Goal: Information Seeking & Learning: Learn about a topic

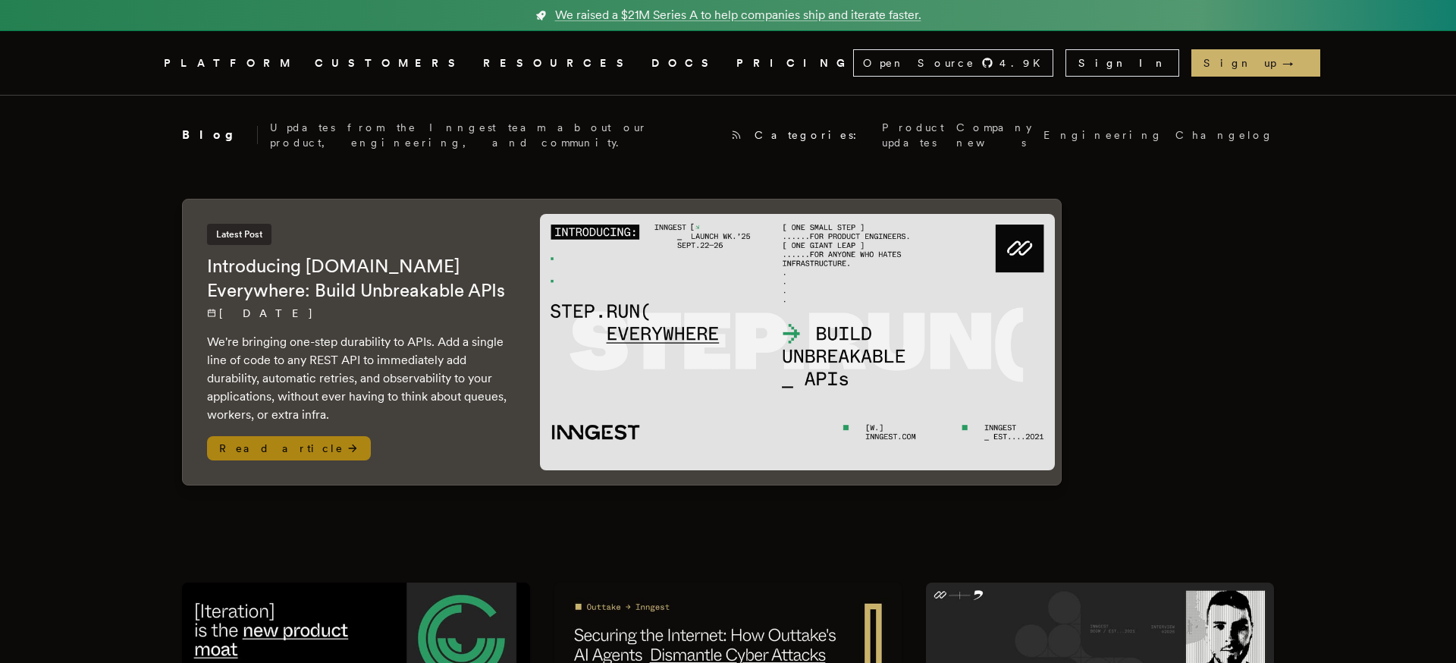
click at [319, 254] on h2 "Introducing Step.Run Everywhere: Build Unbreakable APIs" at bounding box center [358, 278] width 303 height 49
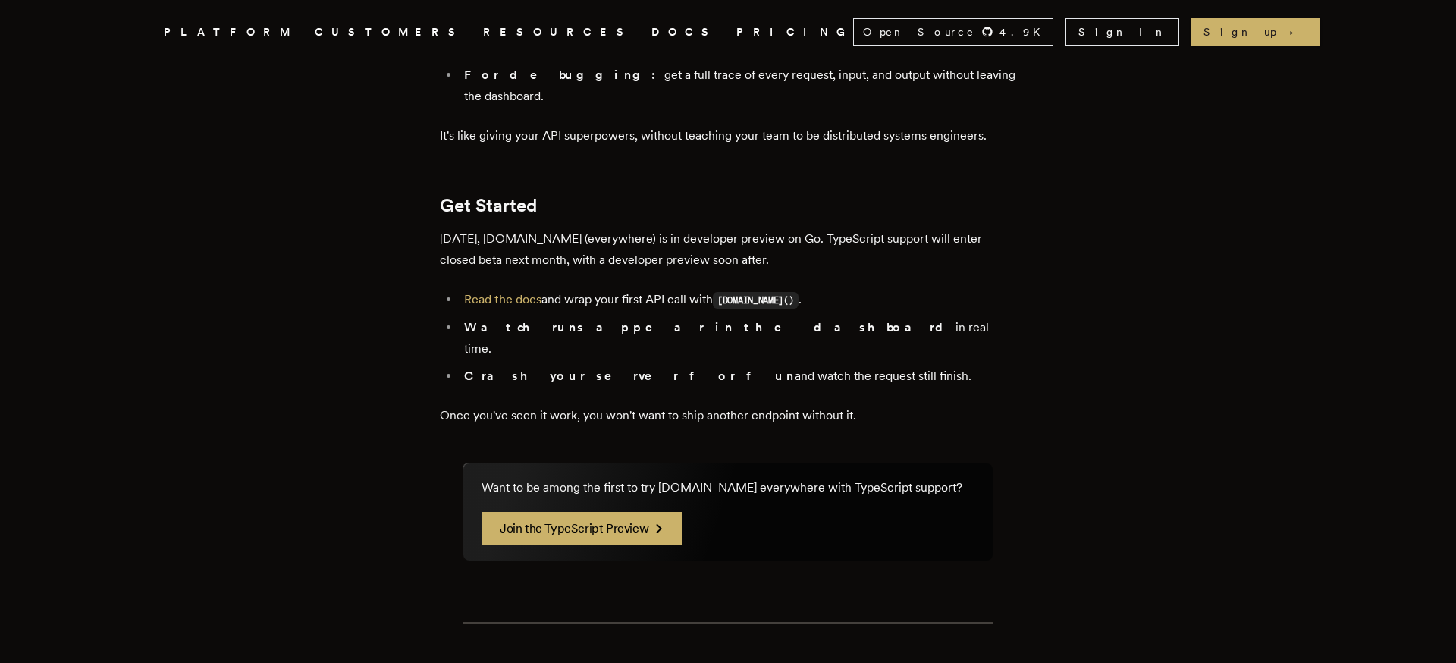
scroll to position [2660, 0]
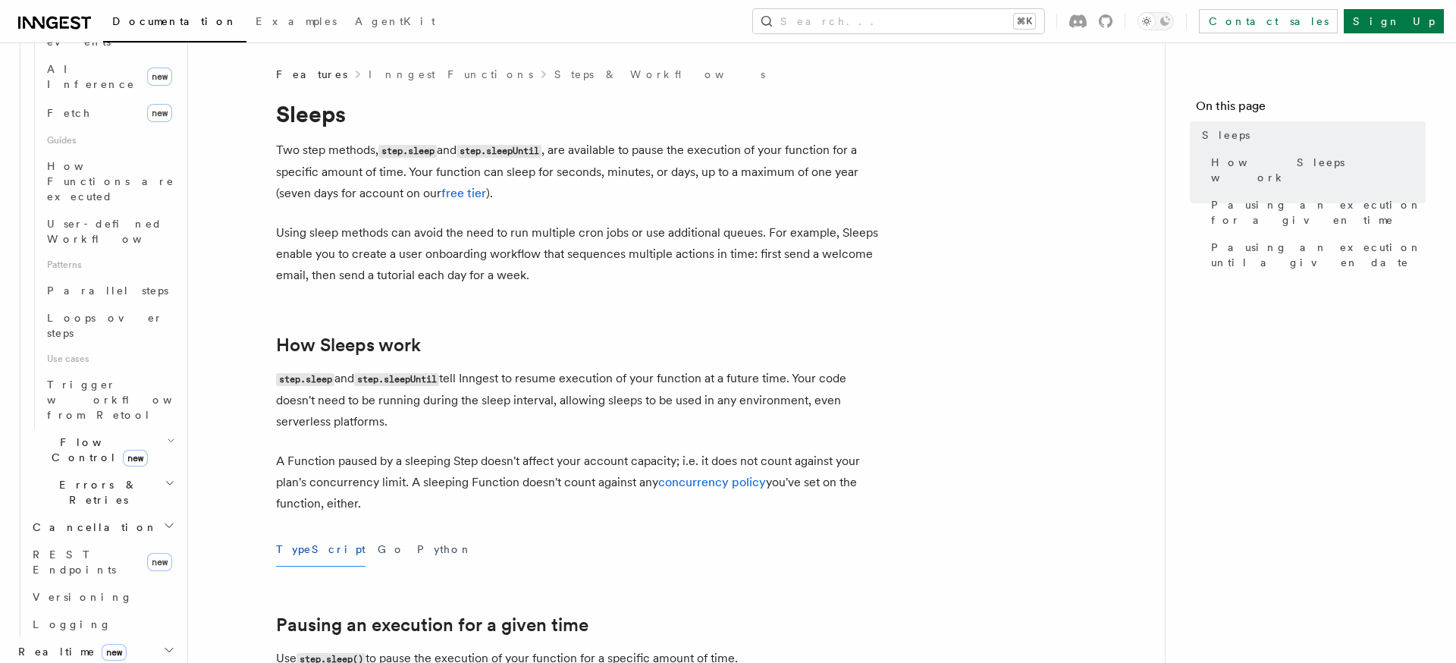
scroll to position [680, 0]
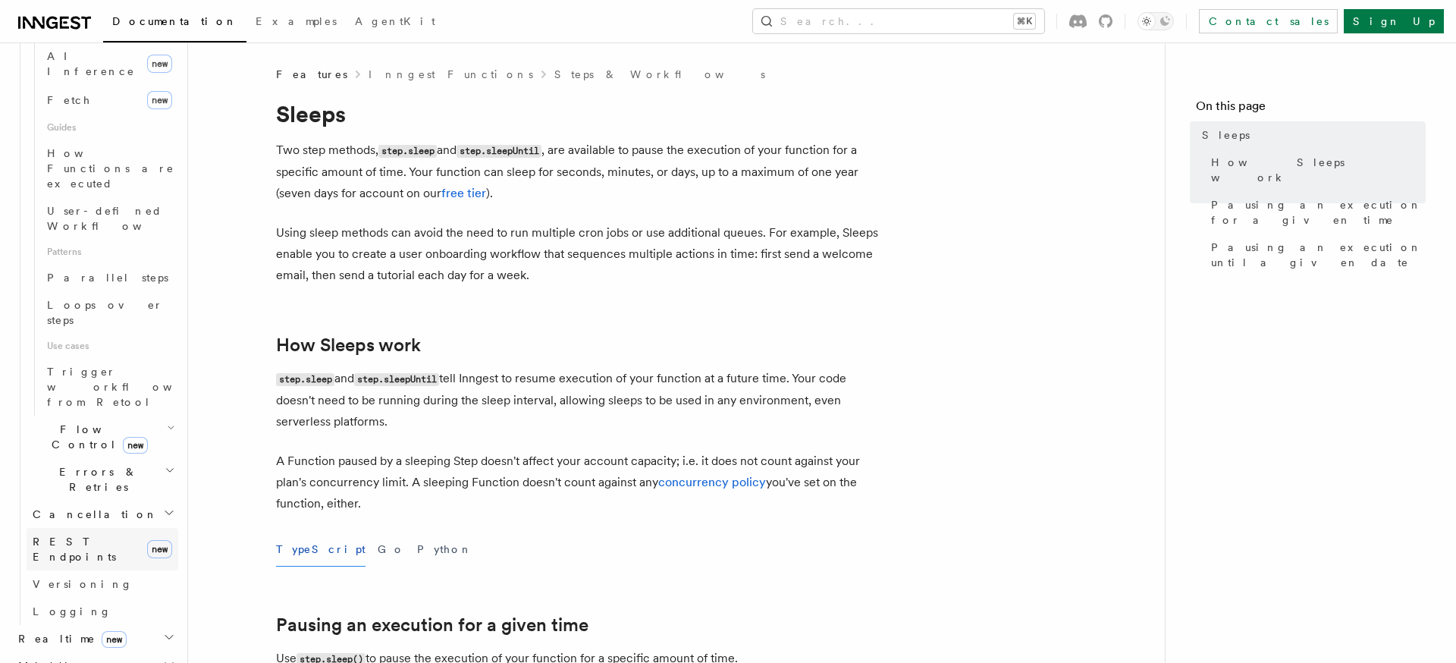
click at [77, 535] on span "REST Endpoints" at bounding box center [74, 548] width 83 height 27
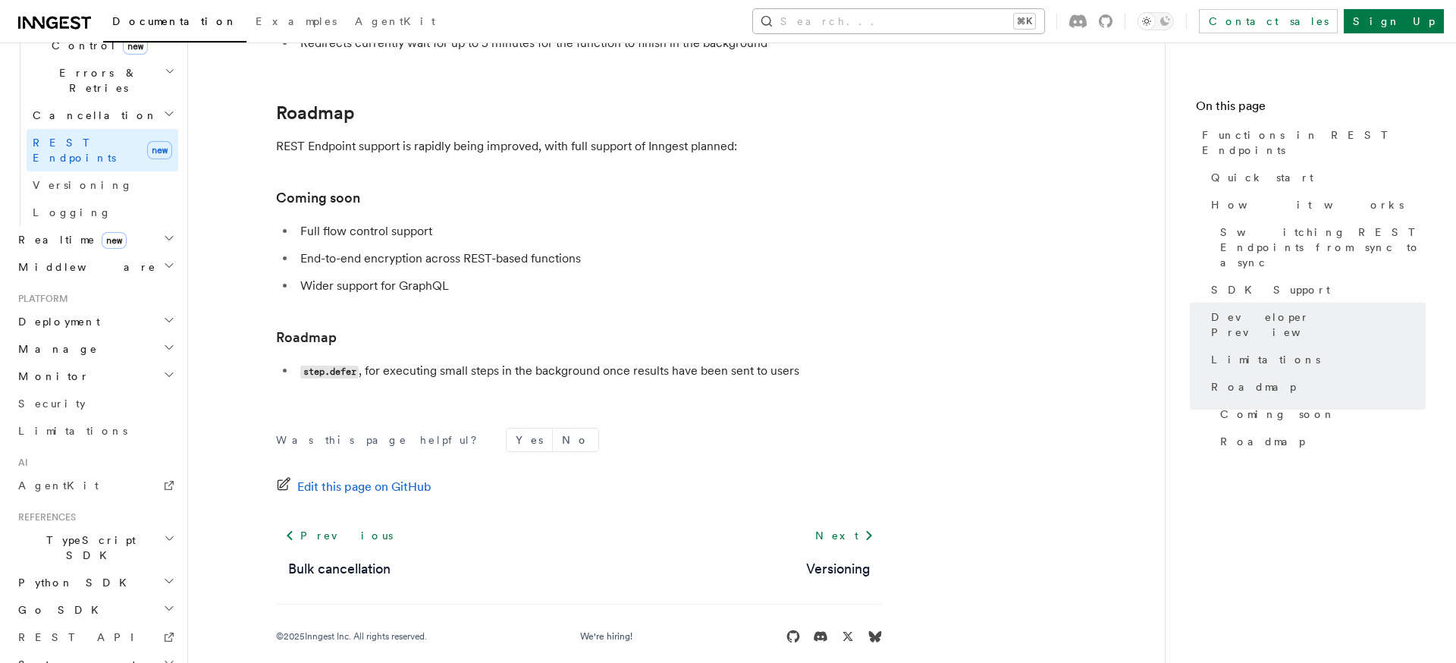
scroll to position [2817, 0]
